Goal: Task Accomplishment & Management: Complete application form

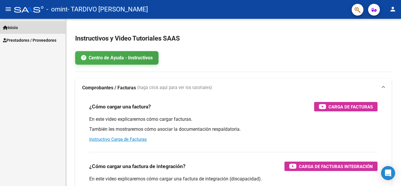
click at [13, 24] on span "Inicio" at bounding box center [10, 27] width 15 height 6
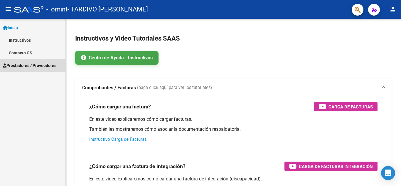
click at [32, 64] on span "Prestadores / Proveedores" at bounding box center [29, 65] width 53 height 6
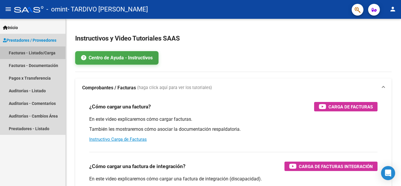
click at [43, 50] on link "Facturas - Listado/Carga" at bounding box center [32, 52] width 65 height 13
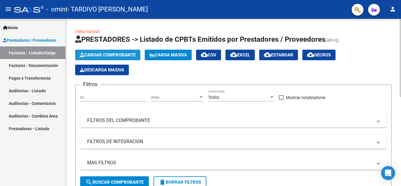
click at [124, 55] on span "Cargar Comprobante" at bounding box center [108, 54] width 56 height 5
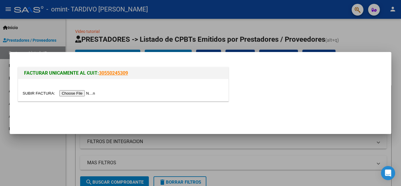
click at [88, 91] on input "file" at bounding box center [60, 93] width 74 height 6
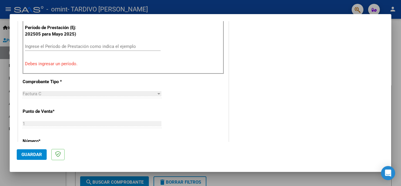
scroll to position [192, 0]
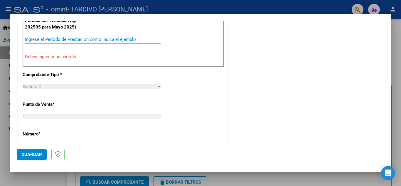
click at [117, 38] on input "Ingrese el Período de Prestación como indica el ejemplo" at bounding box center [93, 39] width 136 height 5
type input "-2"
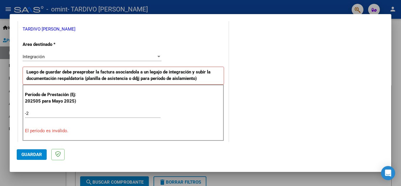
scroll to position [127, 0]
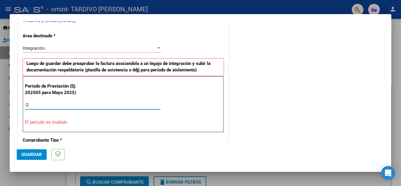
click at [48, 104] on input "-2" at bounding box center [93, 104] width 136 height 5
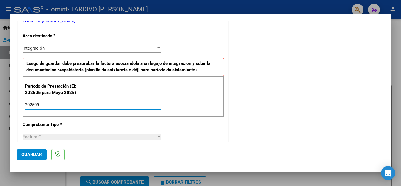
type input "202509"
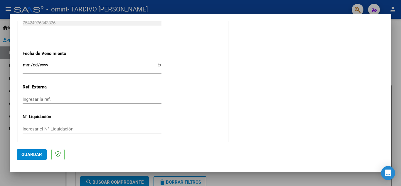
scroll to position [396, 0]
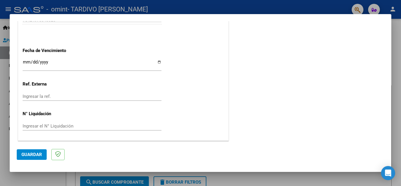
click at [54, 59] on div "Ingresar la fecha" at bounding box center [92, 64] width 139 height 13
click at [157, 62] on input "Ingresar la fecha" at bounding box center [92, 64] width 139 height 9
click at [157, 64] on input "Ingresar la fecha" at bounding box center [92, 64] width 139 height 9
type input "[DATE]"
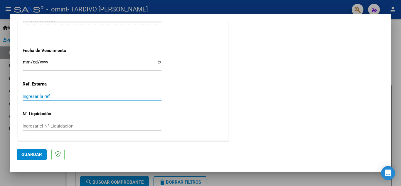
click at [28, 99] on input "Ingresar la ref." at bounding box center [92, 96] width 139 height 5
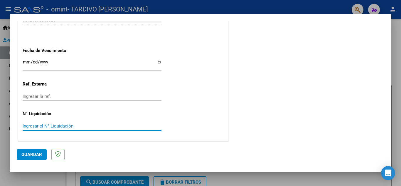
click at [66, 124] on input "Ingresar el N° Liquidación" at bounding box center [92, 125] width 139 height 5
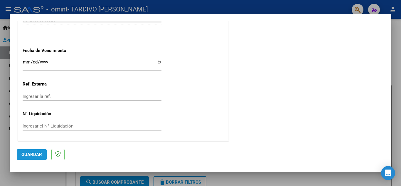
click at [38, 154] on span "Guardar" at bounding box center [31, 154] width 21 height 5
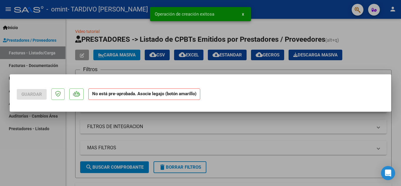
scroll to position [0, 0]
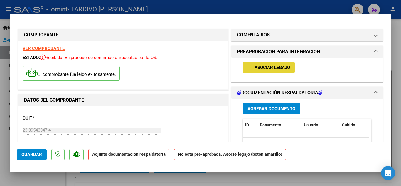
click at [281, 65] on span "Asociar Legajo" at bounding box center [272, 67] width 36 height 5
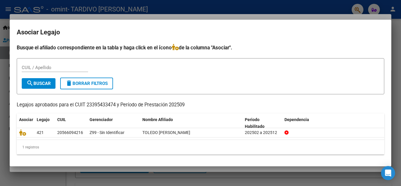
click at [48, 64] on div "CUIL / Apellido" at bounding box center [55, 67] width 66 height 9
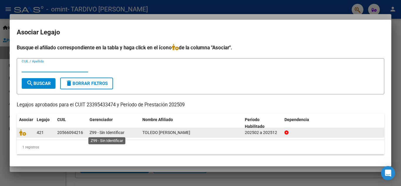
click at [109, 131] on span "Z99 - Sin Identificar" at bounding box center [106, 132] width 35 height 5
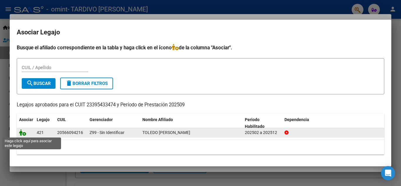
click at [25, 133] on icon at bounding box center [22, 132] width 7 height 6
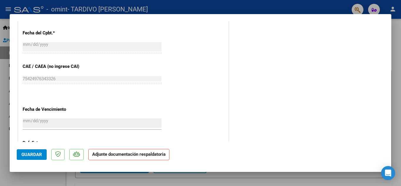
scroll to position [405, 0]
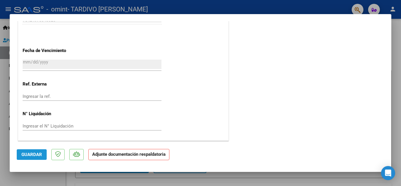
click at [39, 156] on span "Guardar" at bounding box center [31, 154] width 21 height 5
click at [41, 154] on span "Guardar" at bounding box center [31, 154] width 21 height 5
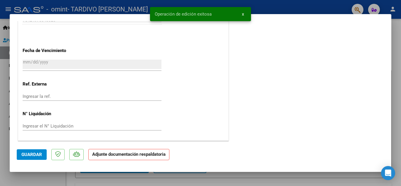
drag, startPoint x: 384, startPoint y: 86, endPoint x: 393, endPoint y: 29, distance: 57.6
click at [393, 29] on div "COMPROBANTE VER COMPROBANTE ESTADO: Recibida. En proceso de confirmacion/acepta…" at bounding box center [200, 93] width 401 height 186
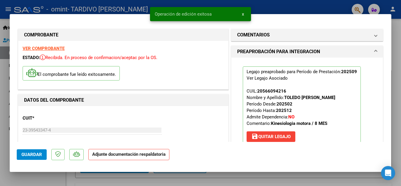
click at [396, 63] on div at bounding box center [200, 93] width 401 height 186
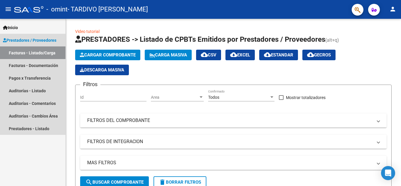
click at [45, 51] on link "Facturas - Listado/Carga" at bounding box center [32, 52] width 65 height 13
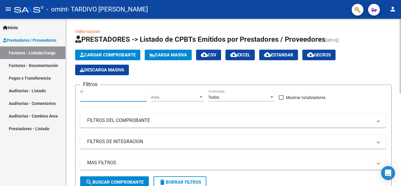
click at [108, 95] on input "Id" at bounding box center [113, 97] width 66 height 5
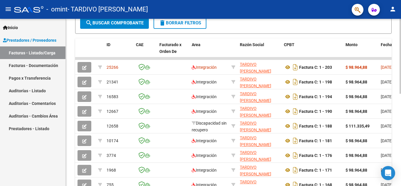
scroll to position [160, 0]
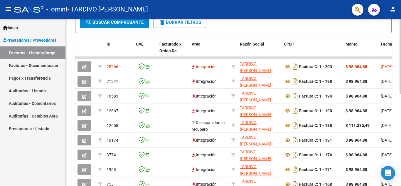
click at [401, 148] on div at bounding box center [399, 129] width 1 height 75
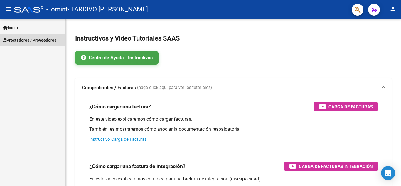
click at [35, 39] on span "Prestadores / Proveedores" at bounding box center [29, 40] width 53 height 6
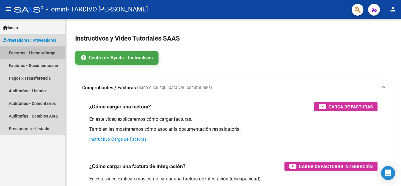
click at [36, 53] on link "Facturas - Listado/Carga" at bounding box center [32, 52] width 65 height 13
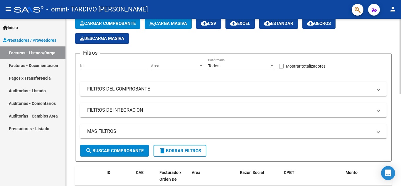
scroll to position [42, 0]
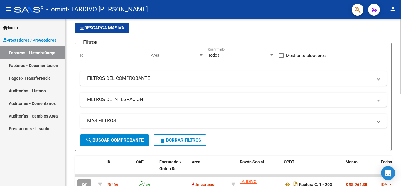
click at [401, 91] on div at bounding box center [399, 75] width 1 height 75
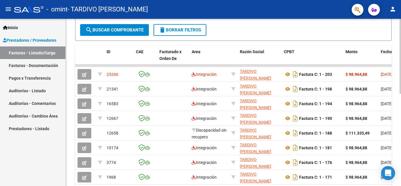
scroll to position [153, 0]
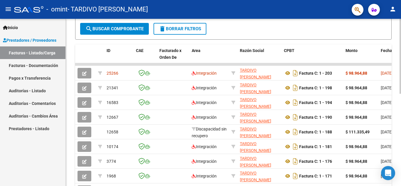
click at [400, 142] on div at bounding box center [399, 126] width 1 height 75
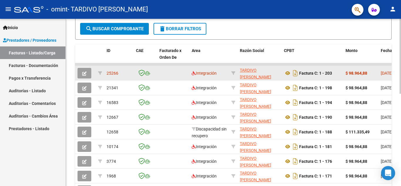
click at [83, 71] on span "button" at bounding box center [84, 72] width 4 height 5
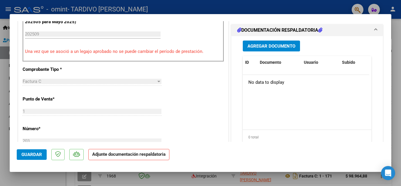
scroll to position [171, 0]
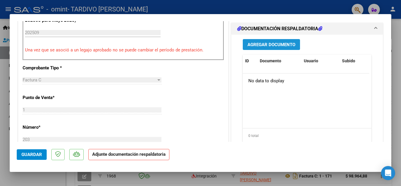
click at [271, 43] on span "Agregar Documento" at bounding box center [271, 44] width 48 height 5
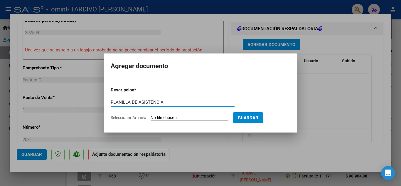
type input "PLANILLA DE ASISTENCIA"
click at [134, 119] on span "Seleccionar Archivo" at bounding box center [129, 117] width 36 height 5
click at [151, 119] on input "Seleccionar Archivo" at bounding box center [190, 118] width 78 height 6
type input "C:\fakepath\WhatsApp Image 2025-10-15 at 10.25.57.jpeg"
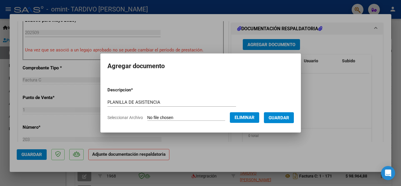
click at [285, 116] on span "Guardar" at bounding box center [278, 117] width 21 height 5
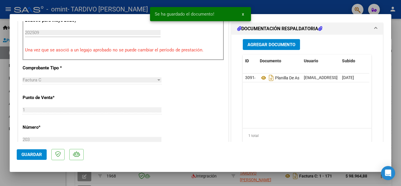
scroll to position [383, 0]
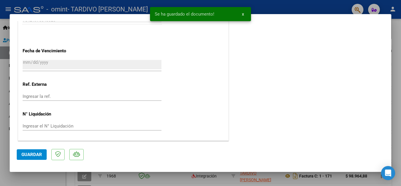
click at [34, 152] on span "Guardar" at bounding box center [31, 154] width 21 height 5
click at [398, 45] on div at bounding box center [200, 93] width 401 height 186
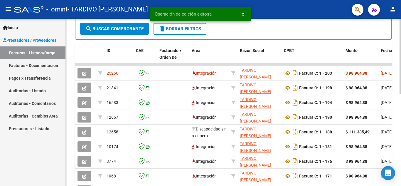
scroll to position [153, 0]
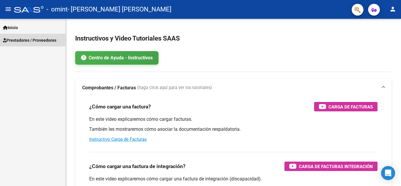
click at [39, 38] on span "Prestadores / Proveedores" at bounding box center [29, 40] width 53 height 6
